Goal: Task Accomplishment & Management: Use online tool/utility

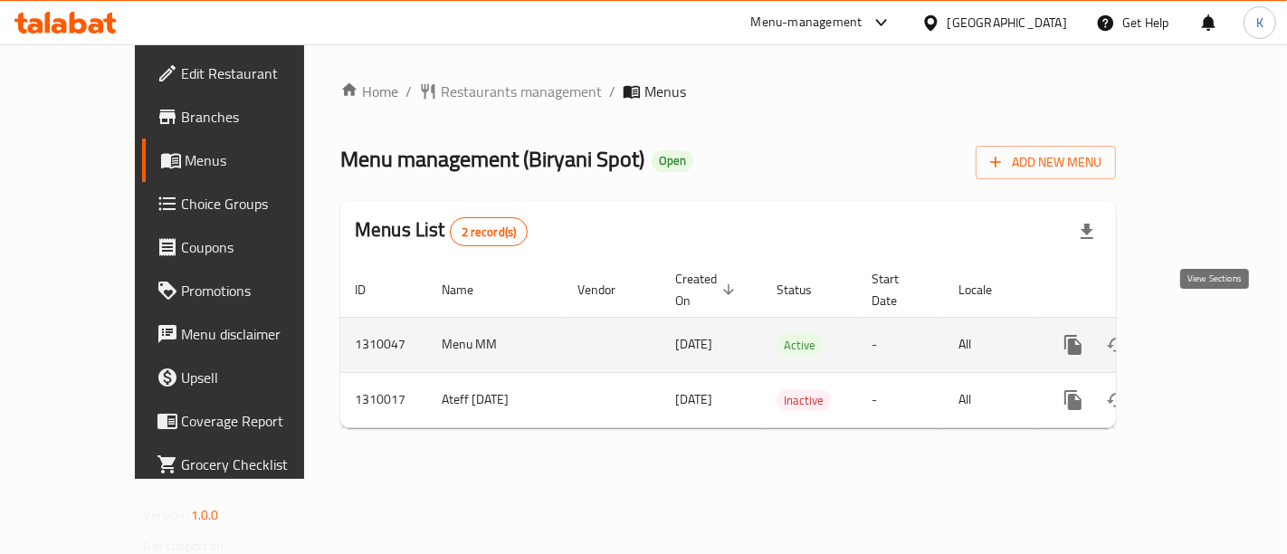
click at [1215, 334] on icon "enhanced table" at bounding box center [1204, 345] width 22 height 22
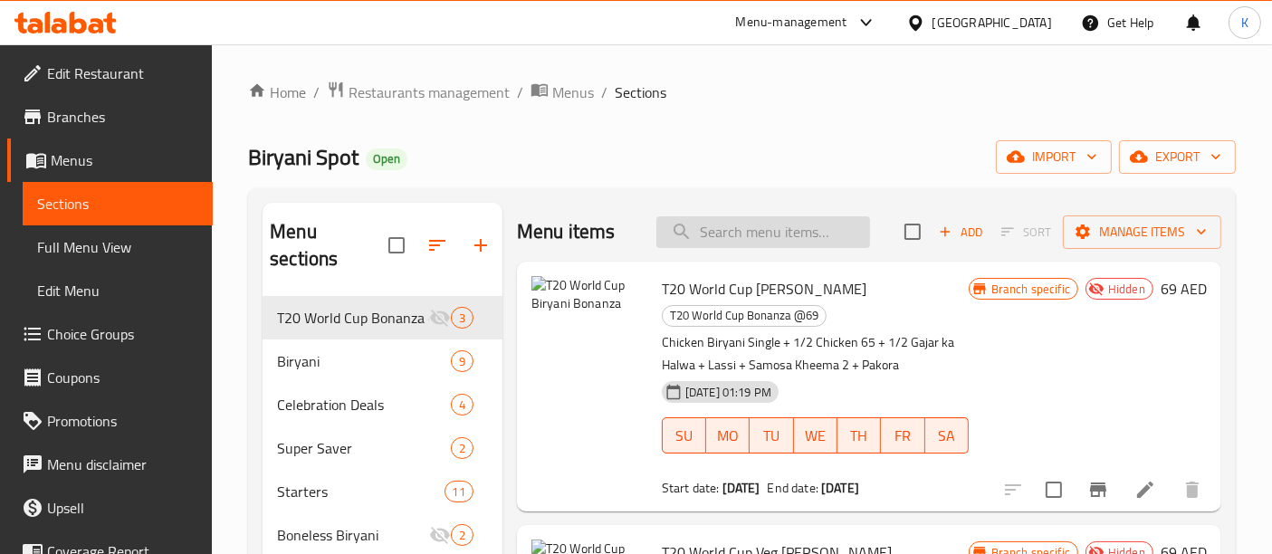
click at [780, 239] on input "search" at bounding box center [763, 232] width 214 height 32
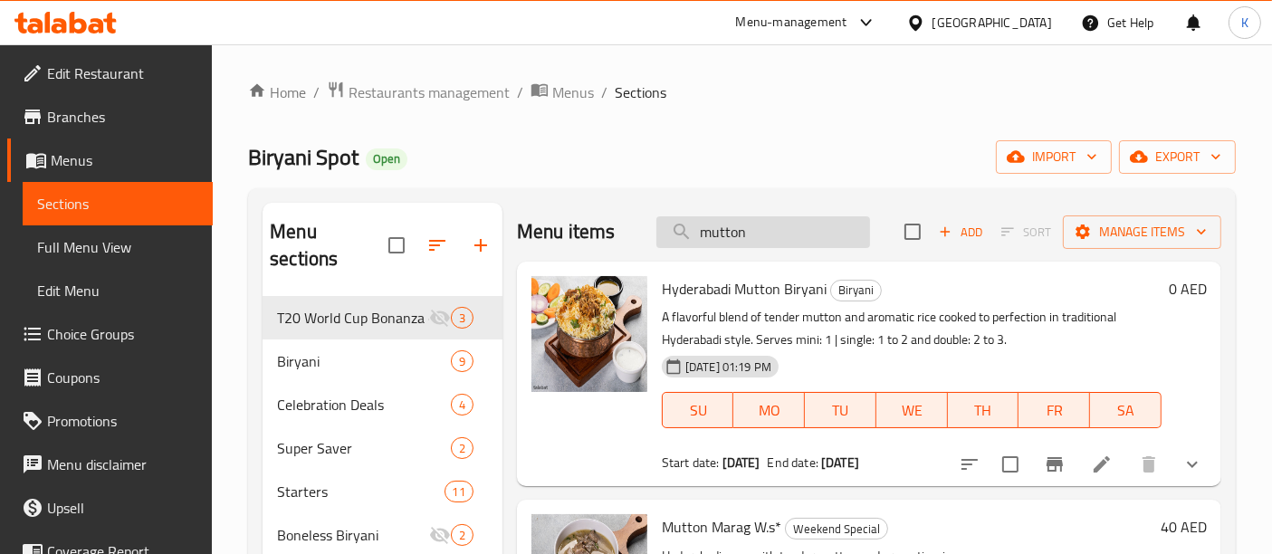
click at [780, 227] on input "mutton" at bounding box center [763, 232] width 214 height 32
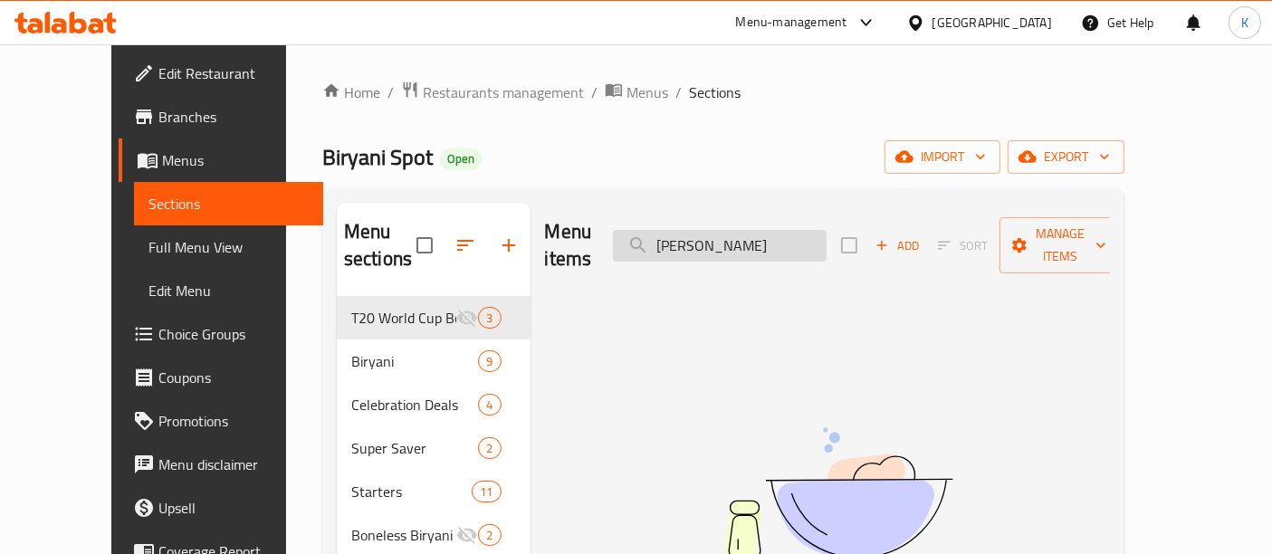
click at [754, 231] on input "[PERSON_NAME]" at bounding box center [720, 246] width 214 height 32
type input "[PERSON_NAME]"
click at [626, 101] on span "Menus" at bounding box center [647, 92] width 42 height 22
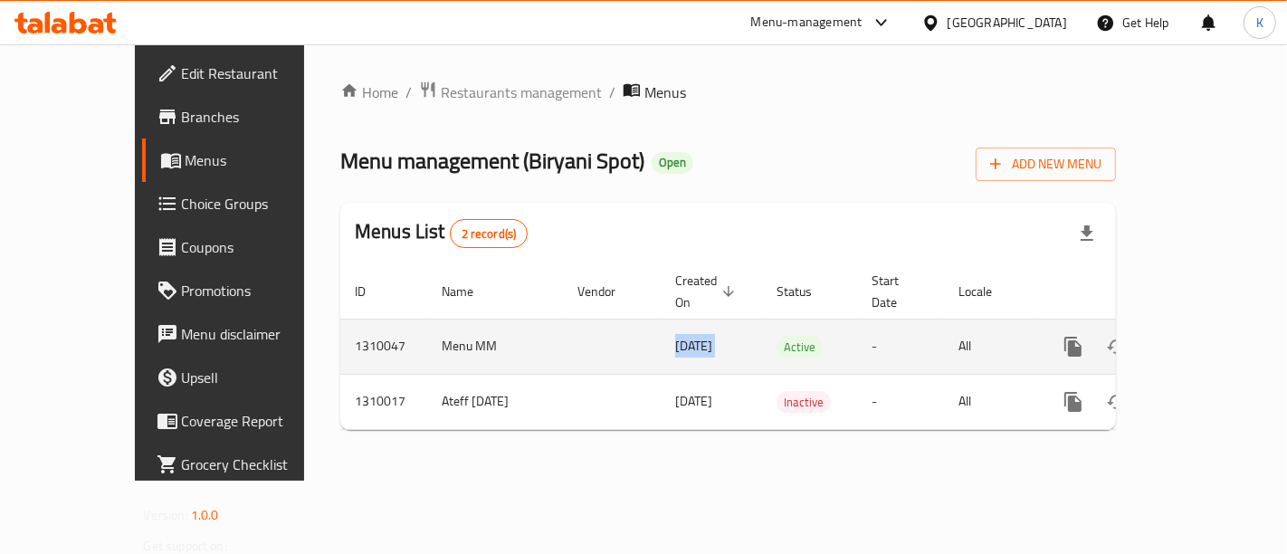
drag, startPoint x: 586, startPoint y: 334, endPoint x: 726, endPoint y: 324, distance: 139.7
click at [726, 324] on tr "1310047 Menu MM [DATE] Active - All" at bounding box center [790, 346] width 900 height 55
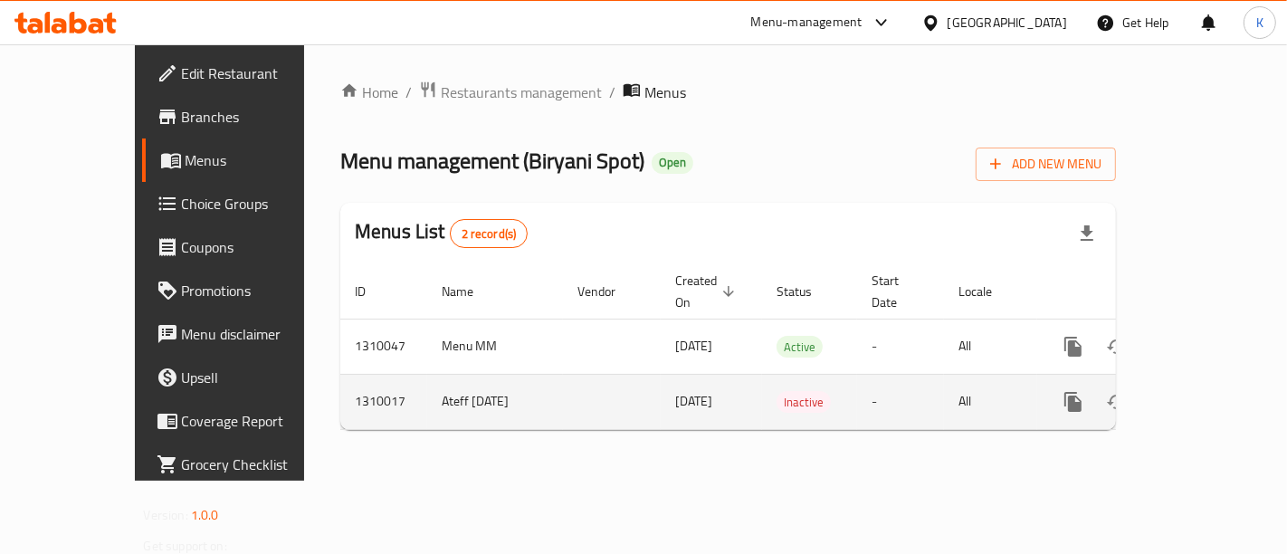
click at [857, 377] on td "-" at bounding box center [900, 401] width 87 height 55
click at [1212, 391] on icon "enhanced table" at bounding box center [1204, 402] width 22 height 22
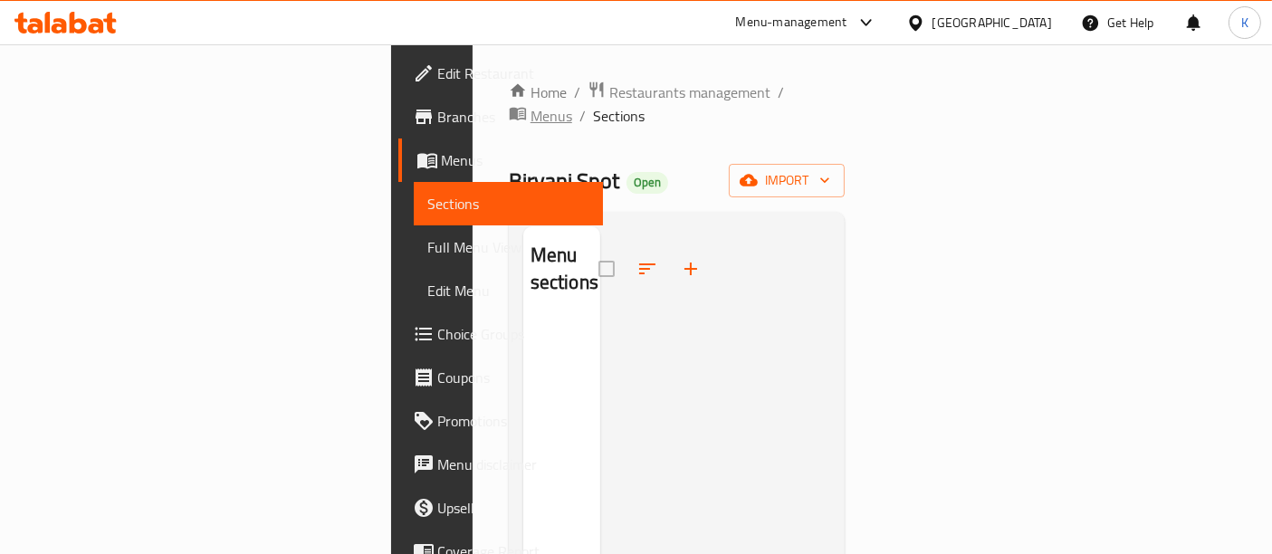
click at [562, 105] on span "Menus" at bounding box center [551, 116] width 42 height 22
